Goal: Transaction & Acquisition: Purchase product/service

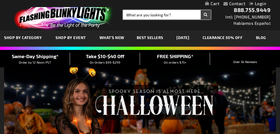
click at [155, 15] on input "Search" at bounding box center [167, 14] width 88 height 9
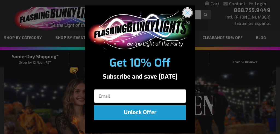
click at [190, 14] on circle "Close dialog" at bounding box center [187, 12] width 9 height 9
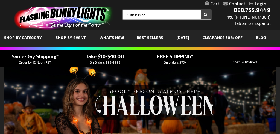
click at [160, 14] on input "30th birrhd" at bounding box center [167, 14] width 88 height 9
type input "30th birthday"
click at [206, 15] on button "Search" at bounding box center [206, 14] width 10 height 9
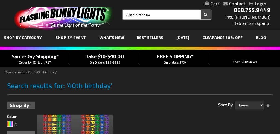
click at [130, 13] on input "40th birthday" at bounding box center [167, 14] width 88 height 9
click at [158, 15] on input "30th birthday" at bounding box center [167, 14] width 88 height 9
type input "30th birthday"
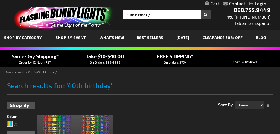
click at [206, 16] on button "Search" at bounding box center [206, 14] width 10 height 9
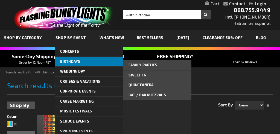
click at [76, 63] on link "Birthdays" at bounding box center [89, 62] width 68 height 10
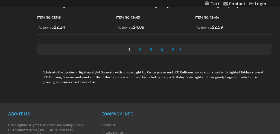
scroll to position [2389, 0]
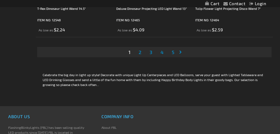
click at [181, 51] on link "Page Next" at bounding box center [181, 52] width 5 height 8
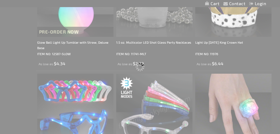
scroll to position [0, 0]
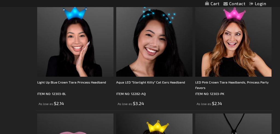
scroll to position [618, 0]
